Goal: Task Accomplishment & Management: Manage account settings

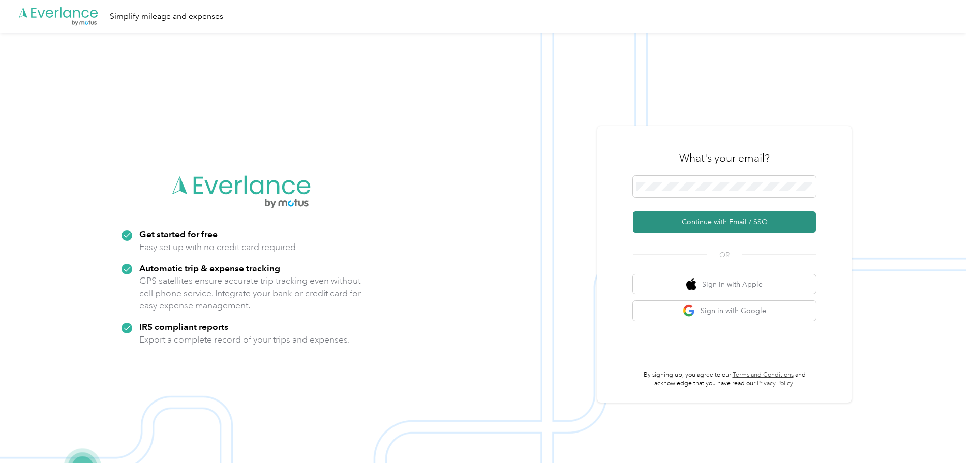
click at [719, 221] on button "Continue with Email / SSO" at bounding box center [724, 222] width 183 height 21
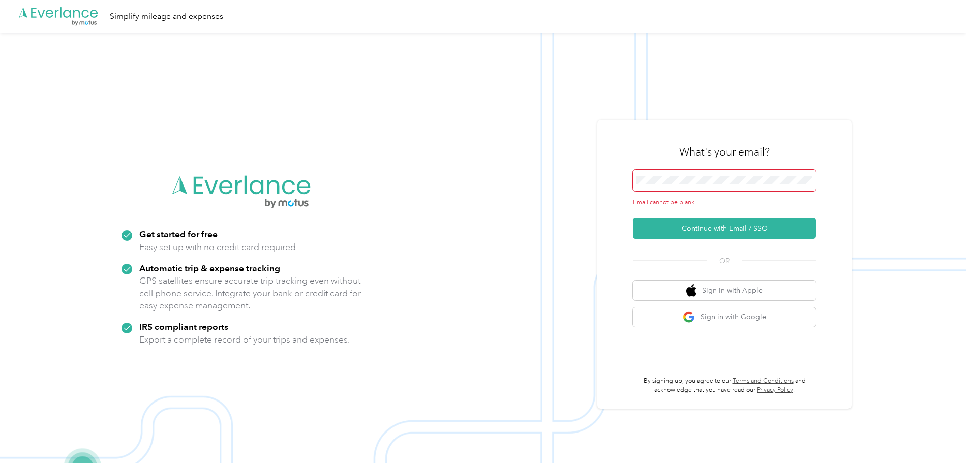
click at [672, 173] on span at bounding box center [724, 180] width 183 height 21
click at [671, 175] on span at bounding box center [724, 180] width 183 height 21
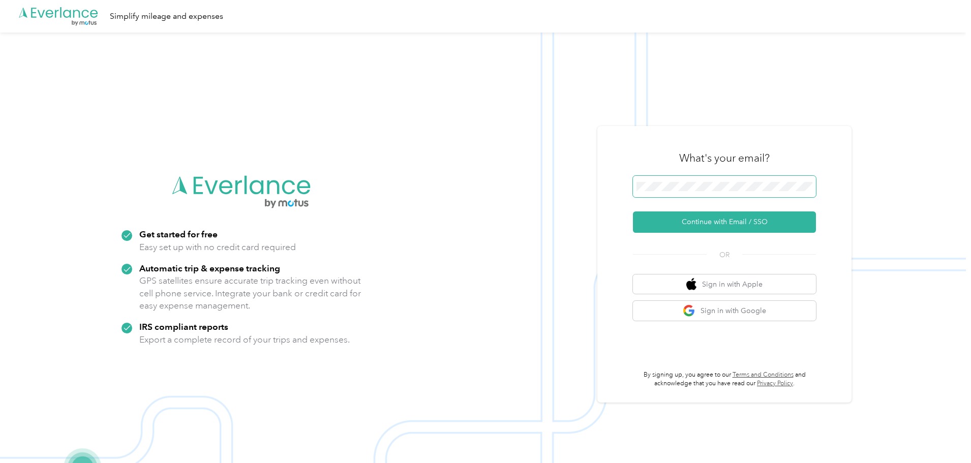
click at [633, 212] on button "Continue with Email / SSO" at bounding box center [724, 222] width 183 height 21
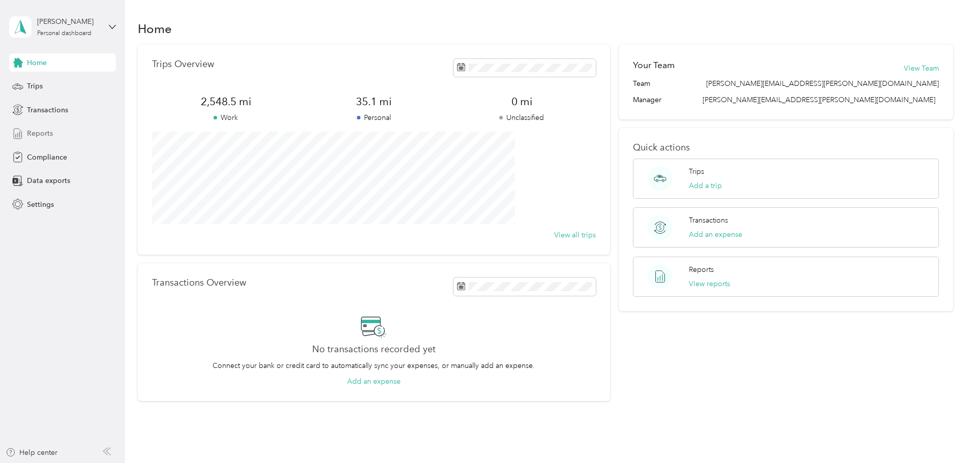
click at [36, 138] on span "Reports" at bounding box center [40, 133] width 26 height 11
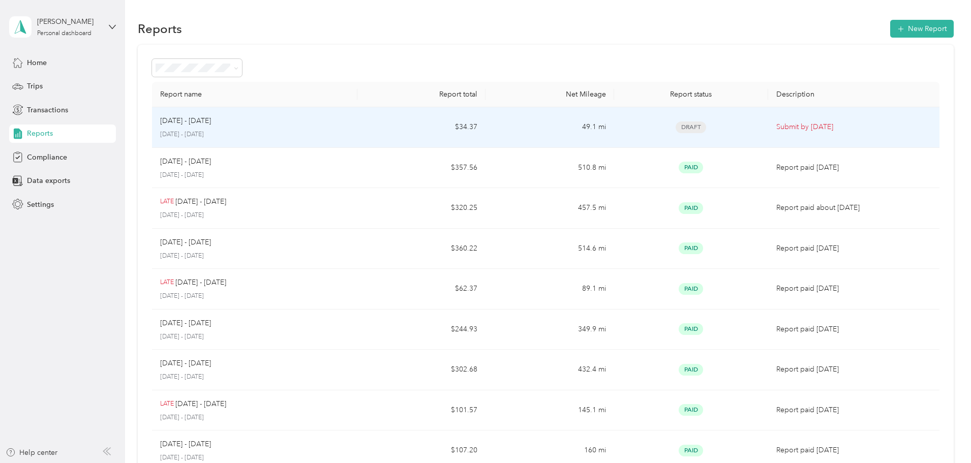
click at [418, 122] on td "$34.37" at bounding box center [422, 127] width 128 height 41
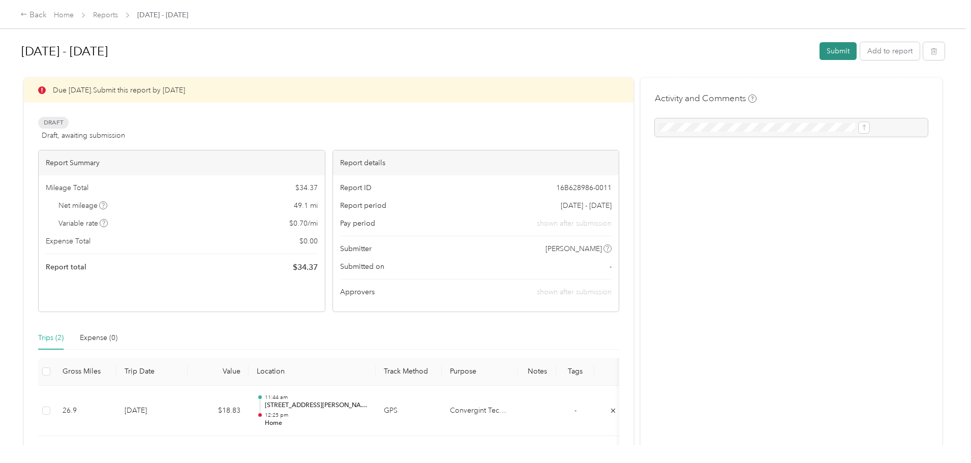
click at [820, 49] on button "Submit" at bounding box center [838, 51] width 37 height 18
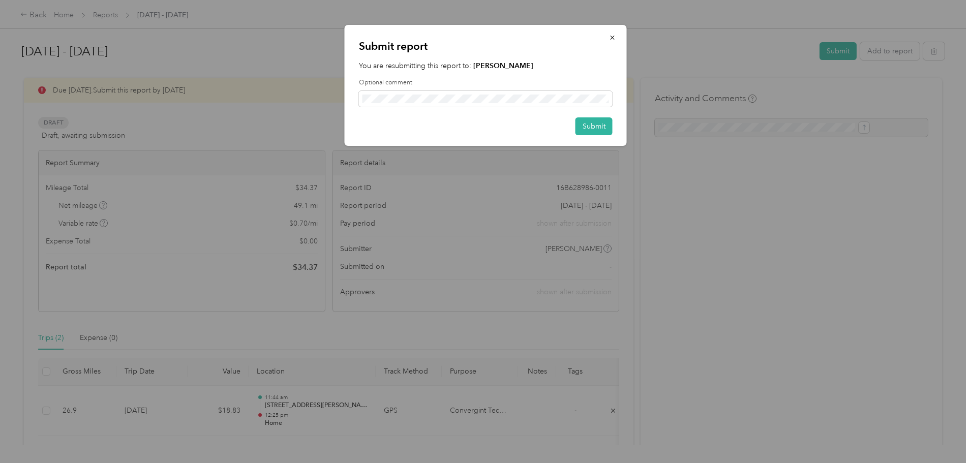
click at [613, 126] on div "Submit report You are resubmitting this report to: [PERSON_NAME] Optional comme…" at bounding box center [486, 85] width 282 height 121
click at [592, 125] on button "Submit" at bounding box center [594, 126] width 37 height 18
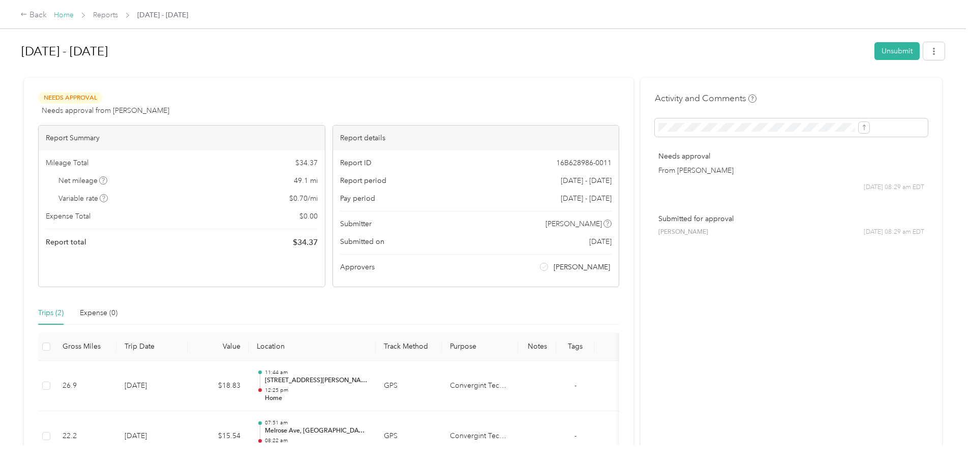
click at [74, 19] on link "Home" at bounding box center [64, 15] width 20 height 9
